Goal: Task Accomplishment & Management: Complete application form

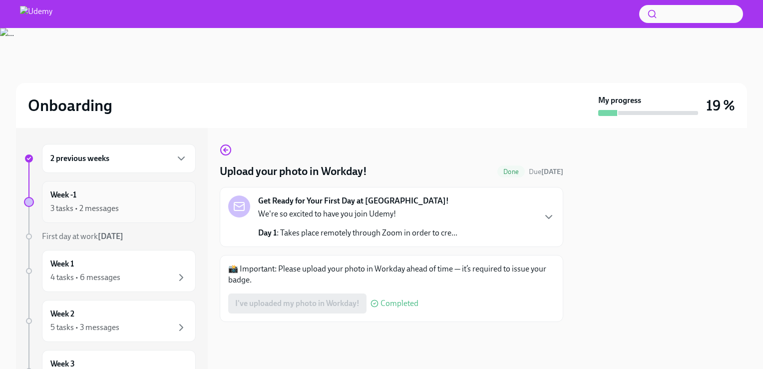
click at [82, 197] on div "Week -1 3 tasks • 2 messages" at bounding box center [118, 201] width 137 height 25
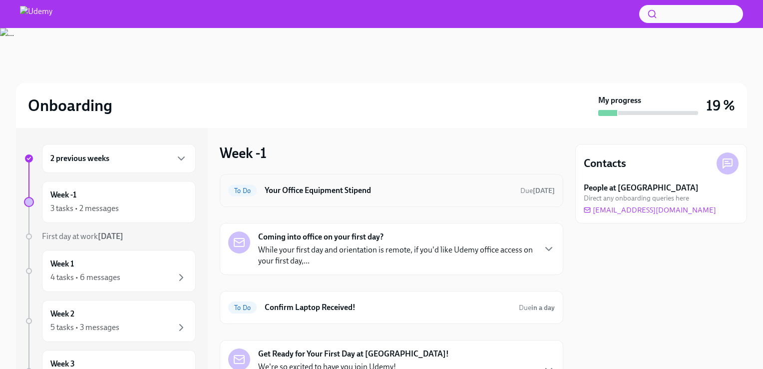
scroll to position [93, 0]
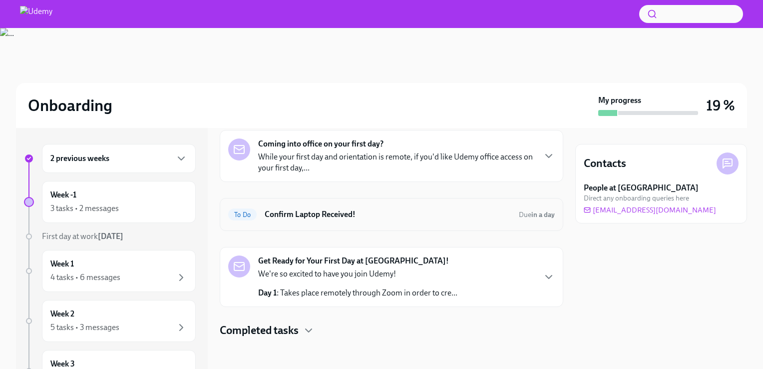
click at [285, 217] on h6 "Confirm Laptop Received!" at bounding box center [388, 214] width 246 height 11
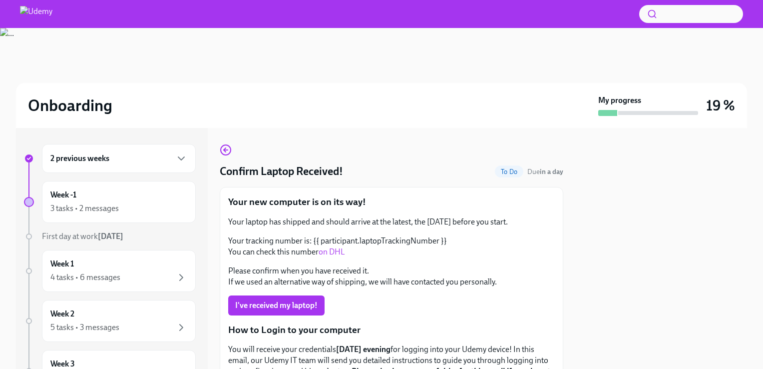
scroll to position [31, 0]
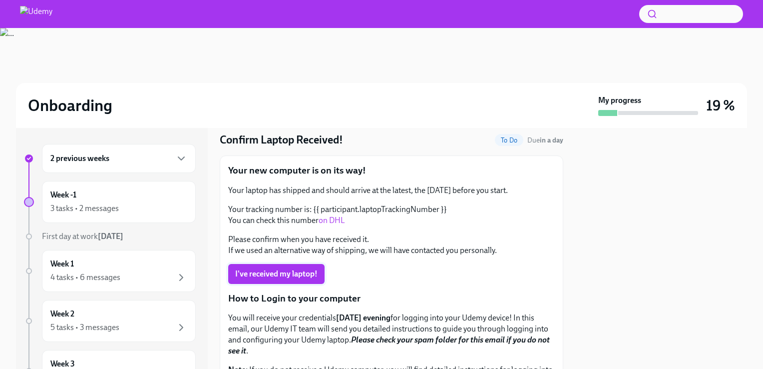
click at [238, 273] on span "I've received my laptop!" at bounding box center [276, 274] width 82 height 10
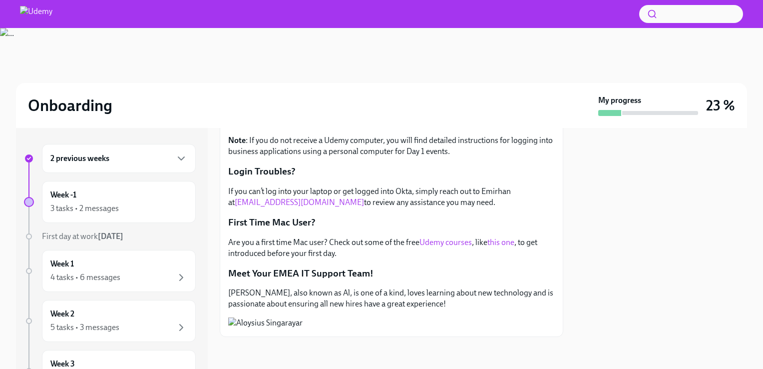
scroll to position [275, 0]
click at [510, 237] on link "this one" at bounding box center [501, 241] width 27 height 9
click at [443, 237] on link "Udemy courses" at bounding box center [446, 241] width 52 height 9
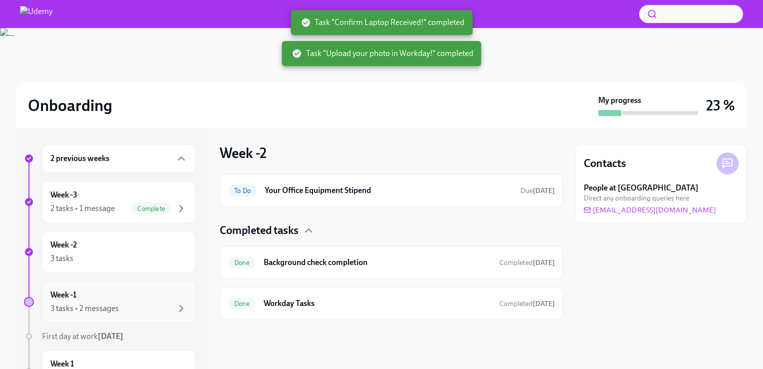
click at [76, 300] on div "Week -1 3 tasks • 2 messages" at bounding box center [118, 301] width 137 height 25
